Goal: Task Accomplishment & Management: Use online tool/utility

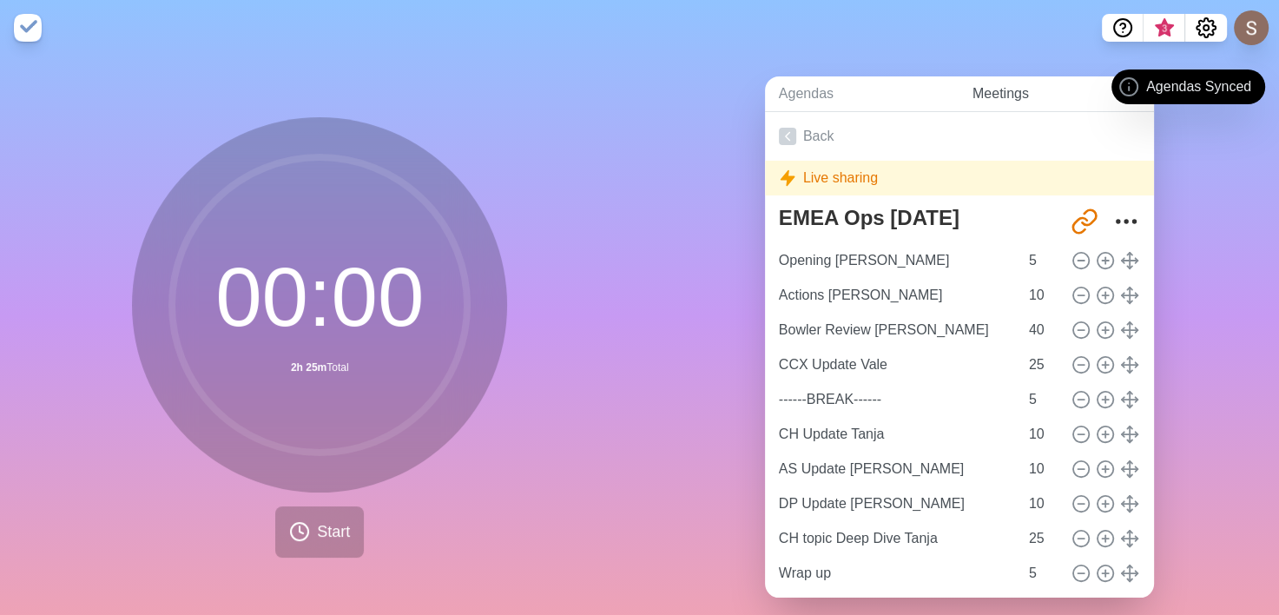
click at [991, 90] on link "Meetings" at bounding box center [1056, 94] width 195 height 36
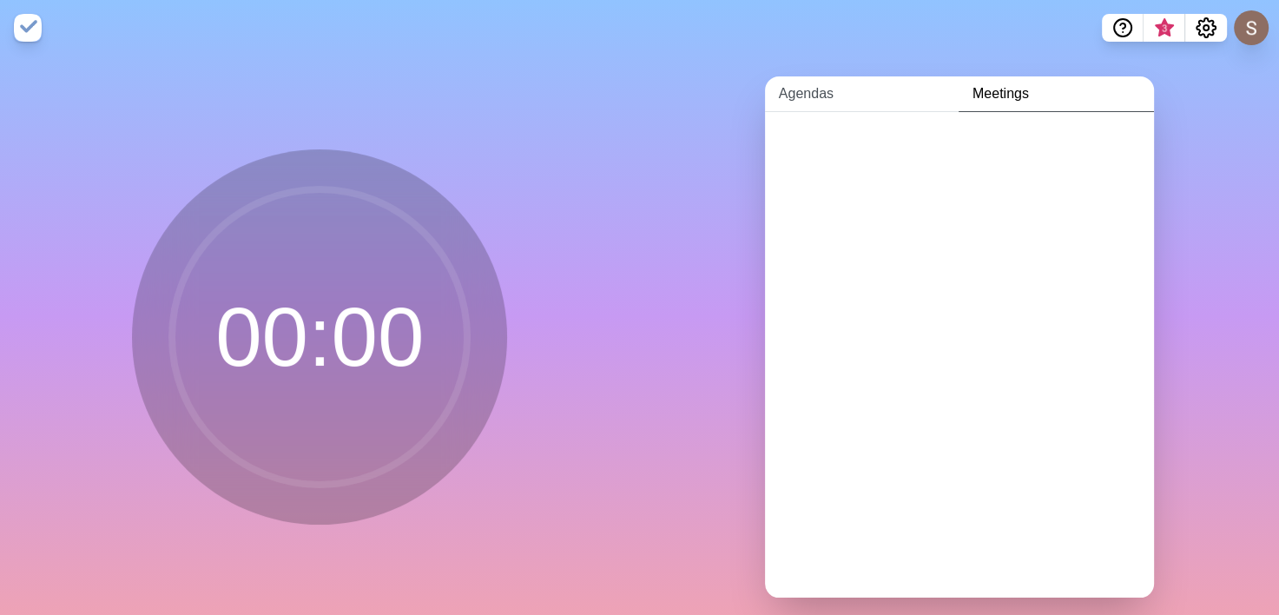
click at [817, 107] on link "Agendas" at bounding box center [862, 94] width 194 height 36
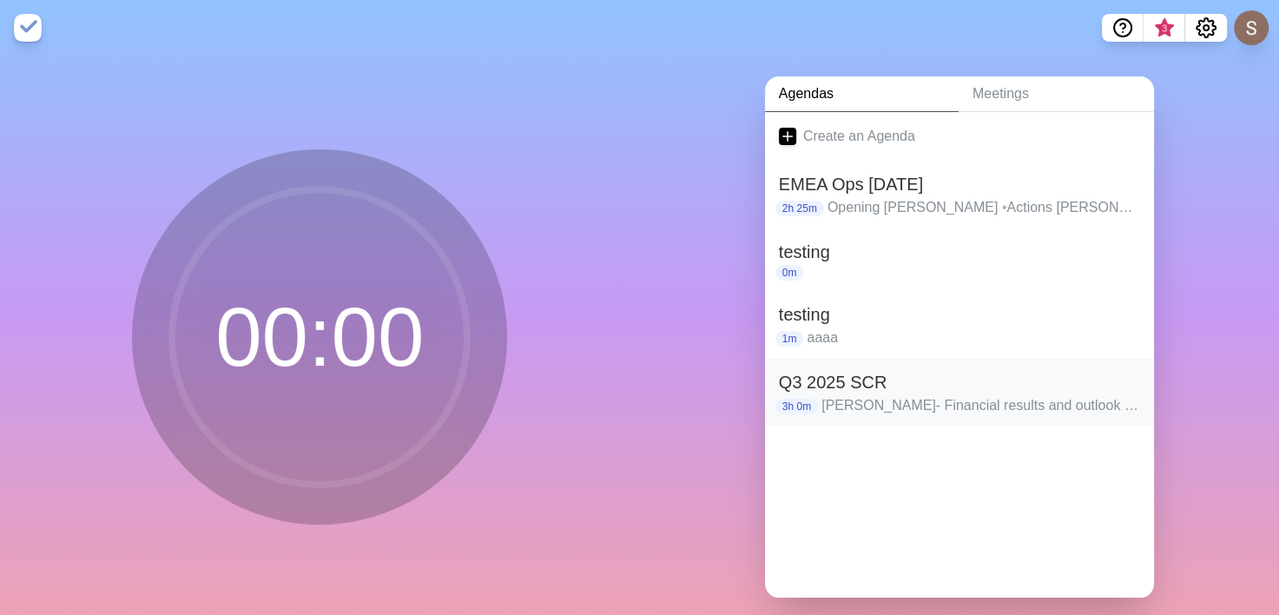
click at [1018, 406] on p "[PERSON_NAME]- Financial results and outlook • Stella -HVC • Stella- FM • Break…" at bounding box center [981, 405] width 319 height 21
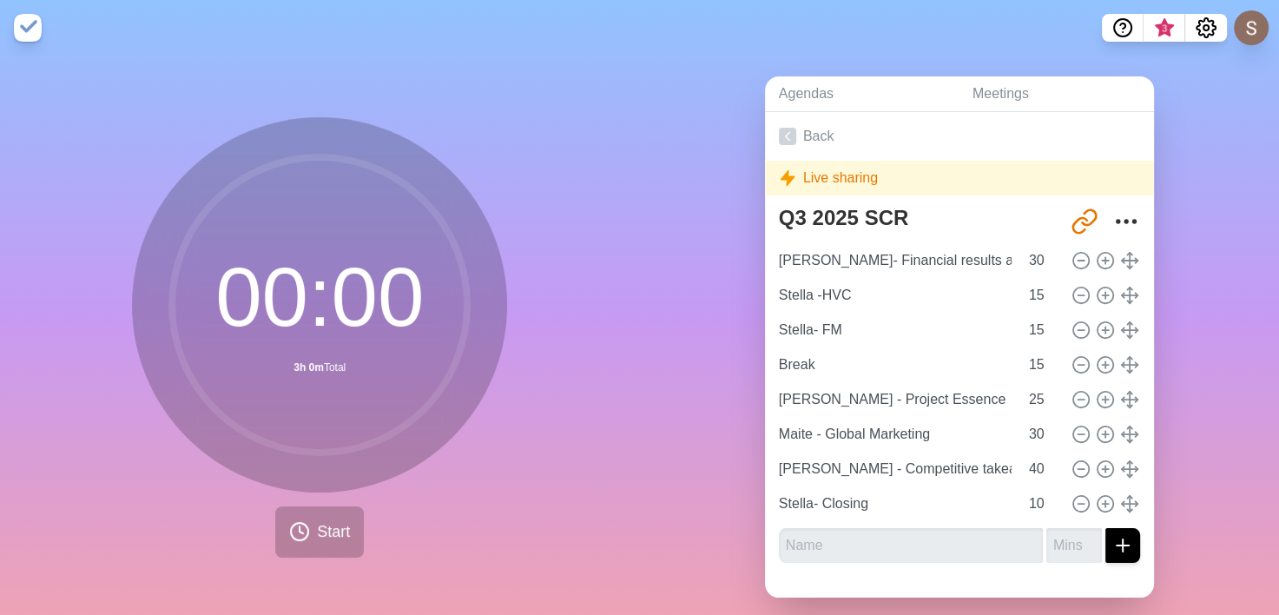
click at [713, 380] on div "Agendas Meetings Back Live sharing Q3 2025 SCR [URL][DOMAIN_NAME] [PERSON_NAME]…" at bounding box center [960, 344] width 640 height 577
click at [828, 169] on div "Live sharing" at bounding box center [959, 178] width 389 height 35
click at [795, 180] on div "Live sharing" at bounding box center [959, 178] width 389 height 35
click at [1167, 28] on span "3" at bounding box center [1165, 29] width 14 height 14
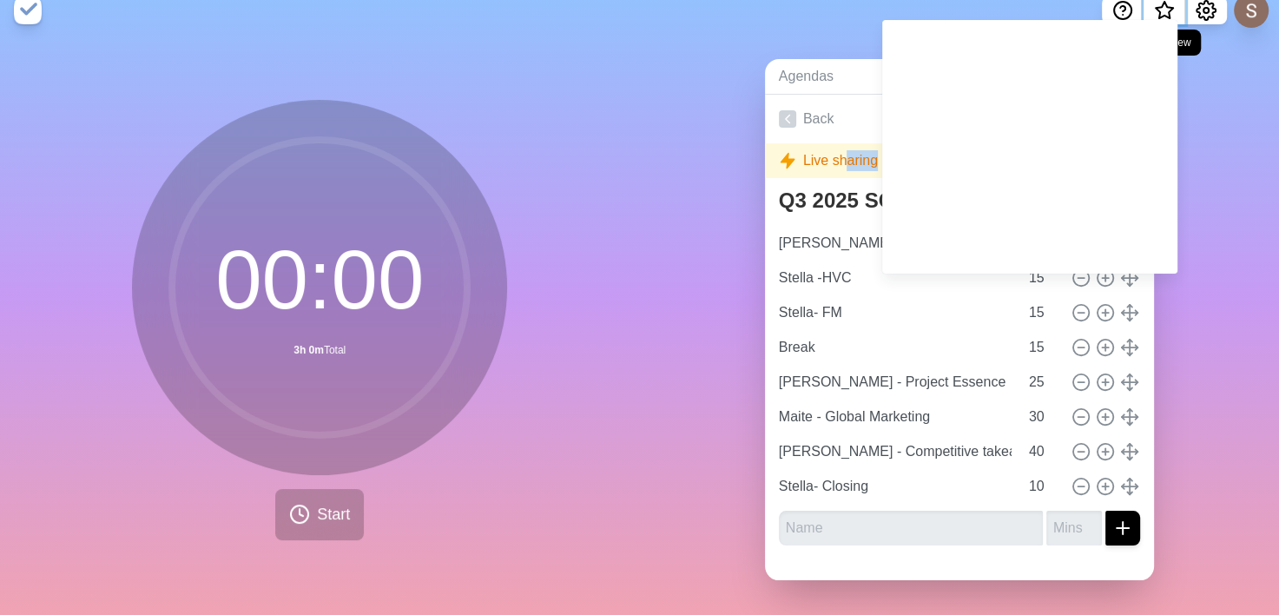
scroll to position [30, 0]
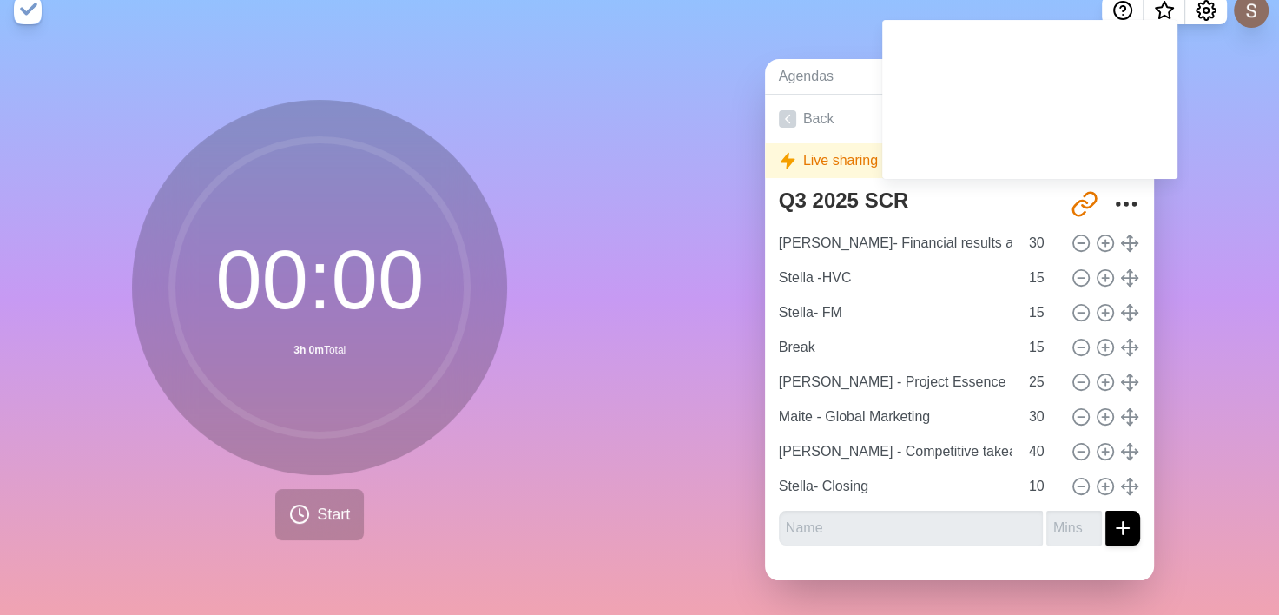
click at [1205, 10] on nav at bounding box center [639, 11] width 1279 height 56
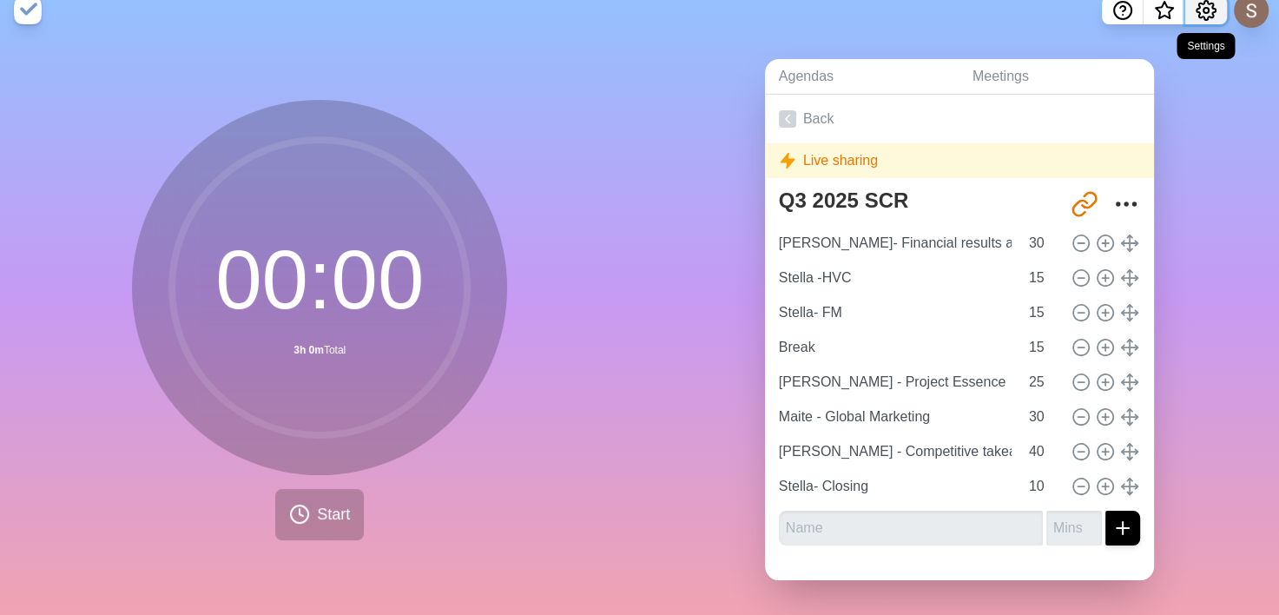
click at [1213, 1] on icon "Settings" at bounding box center [1206, 10] width 19 height 19
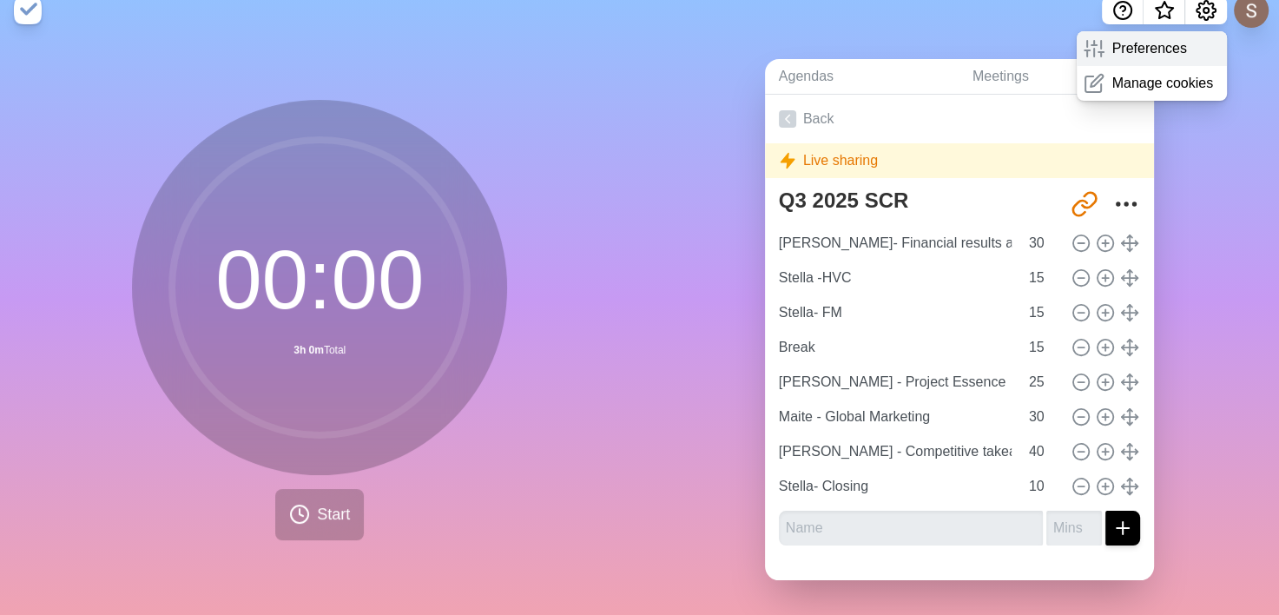
click at [1187, 31] on div "Preferences" at bounding box center [1152, 48] width 150 height 35
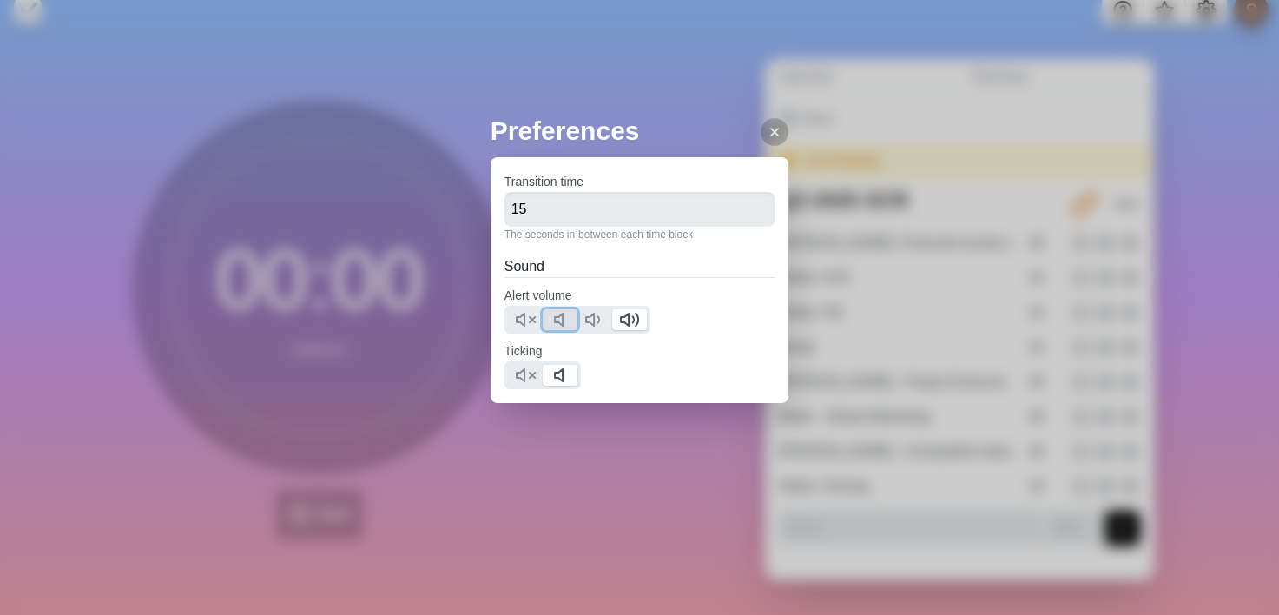
click at [564, 319] on icon at bounding box center [563, 319] width 21 height 21
click at [591, 313] on icon at bounding box center [594, 319] width 21 height 21
click at [639, 438] on div "Preferences Transition time 15 The seconds in-between each time block Sound Ale…" at bounding box center [640, 291] width 299 height 361
click at [761, 128] on div at bounding box center [775, 132] width 28 height 28
